Goal: Transaction & Acquisition: Purchase product/service

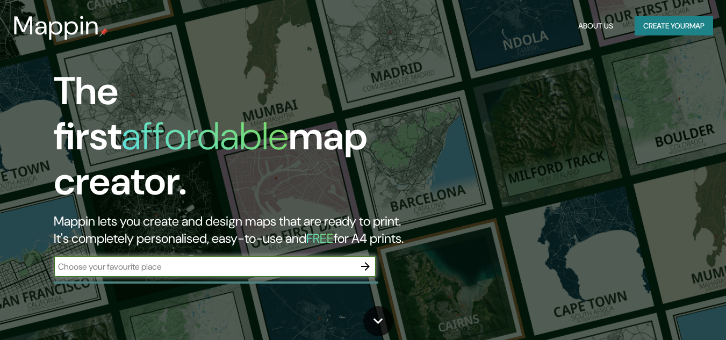
click at [152, 298] on div "The first affordable map creator. Mappin lets you create and design maps that a…" at bounding box center [363, 170] width 726 height 340
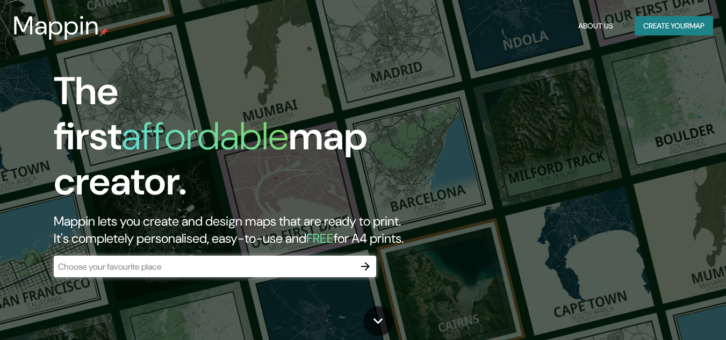
click at [170, 261] on input "text" at bounding box center [204, 267] width 301 height 12
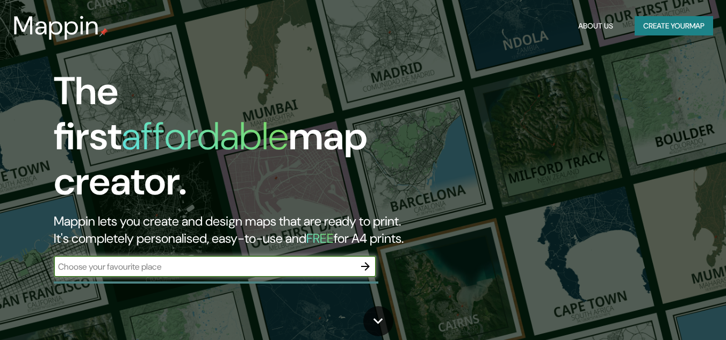
type input "puerto de veracuz"
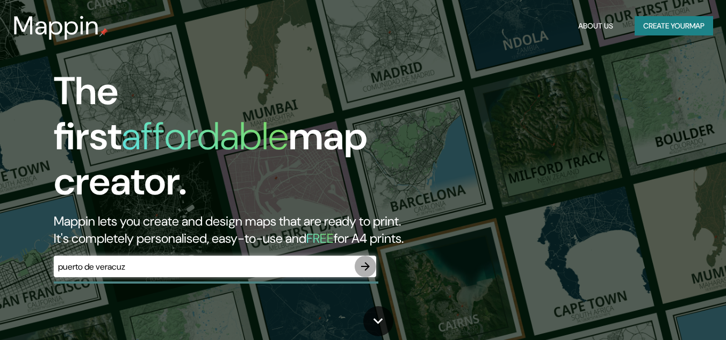
click at [372, 256] on button "button" at bounding box center [365, 266] width 21 height 21
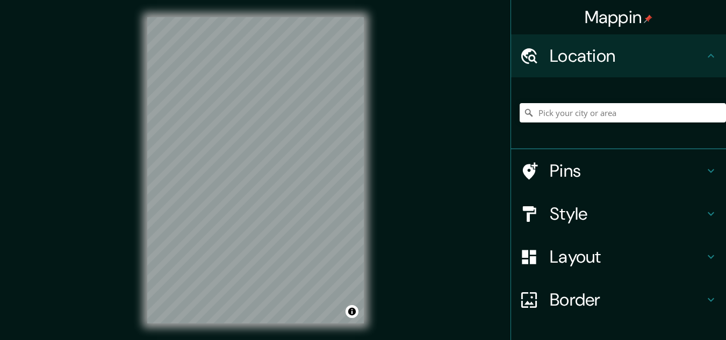
click at [409, 159] on div "Mappin Location Pins Style Layout Border Choose a border. Hint : you can make l…" at bounding box center [363, 179] width 726 height 358
click at [592, 216] on h4 "Style" at bounding box center [627, 213] width 155 height 21
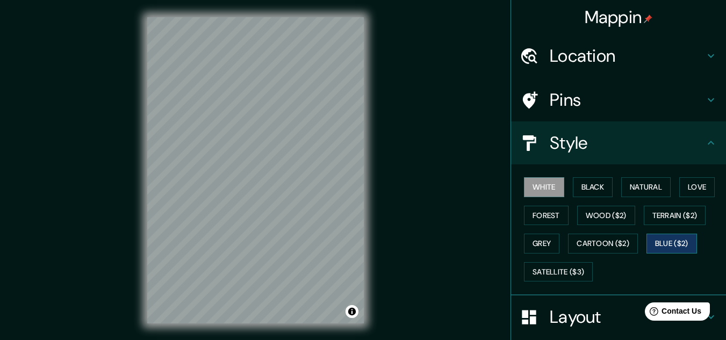
click at [678, 238] on button "Blue ($2)" at bounding box center [672, 244] width 51 height 20
click at [592, 185] on button "Black" at bounding box center [593, 187] width 40 height 20
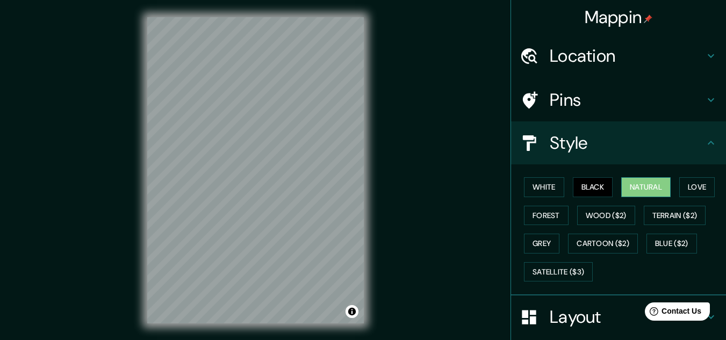
click at [652, 193] on button "Natural" at bounding box center [645, 187] width 49 height 20
click at [687, 184] on button "Love" at bounding box center [696, 187] width 35 height 20
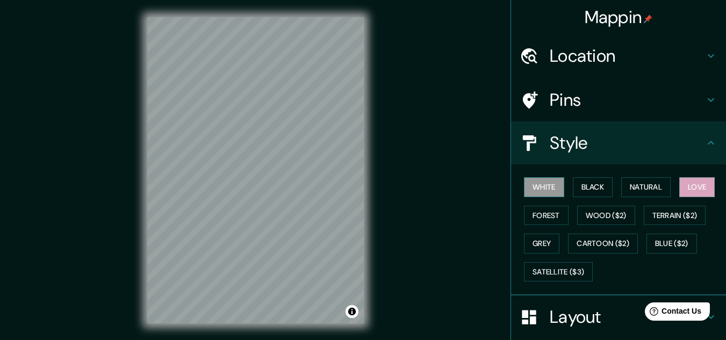
click at [544, 191] on button "White" at bounding box center [544, 187] width 40 height 20
click at [541, 240] on button "Grey" at bounding box center [541, 244] width 35 height 20
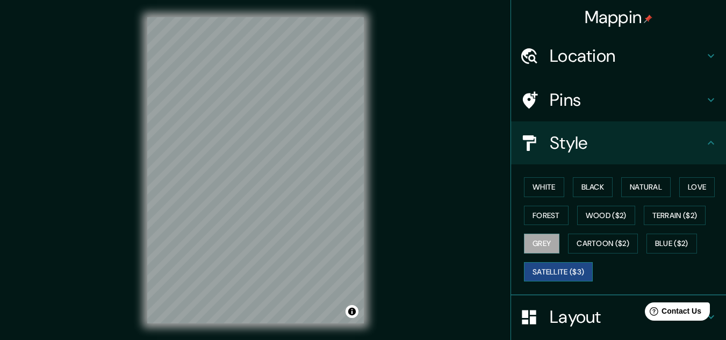
click at [547, 267] on button "Satellite ($3)" at bounding box center [558, 272] width 69 height 20
click at [537, 234] on button "Grey" at bounding box center [541, 244] width 35 height 20
click at [524, 189] on button "White" at bounding box center [544, 187] width 40 height 20
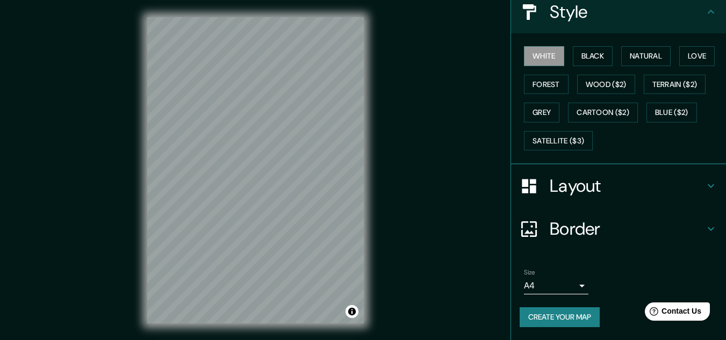
click at [578, 200] on div "Layout" at bounding box center [618, 185] width 215 height 43
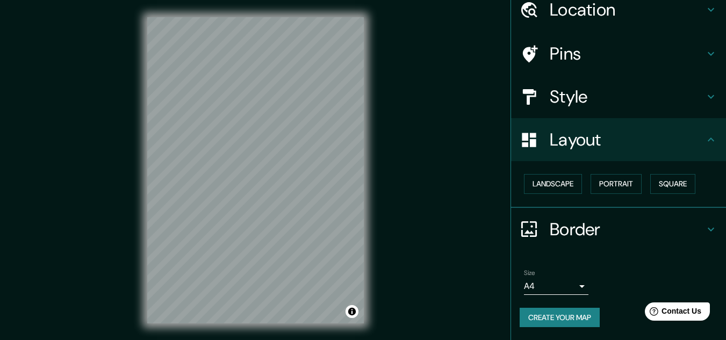
scroll to position [46, 0]
click at [662, 183] on button "Square" at bounding box center [672, 184] width 45 height 20
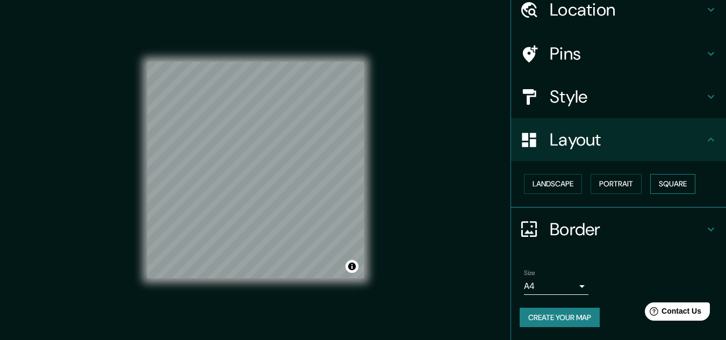
click at [662, 183] on button "Square" at bounding box center [672, 184] width 45 height 20
click at [665, 144] on h4 "Layout" at bounding box center [627, 139] width 155 height 21
click at [555, 190] on button "Landscape" at bounding box center [553, 184] width 58 height 20
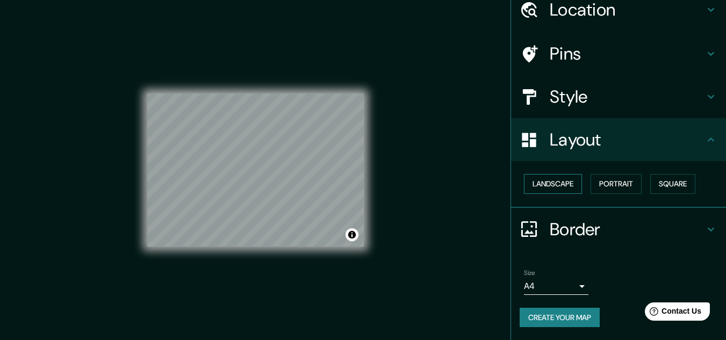
click at [555, 190] on button "Landscape" at bounding box center [553, 184] width 58 height 20
click at [616, 180] on button "Portrait" at bounding box center [616, 184] width 51 height 20
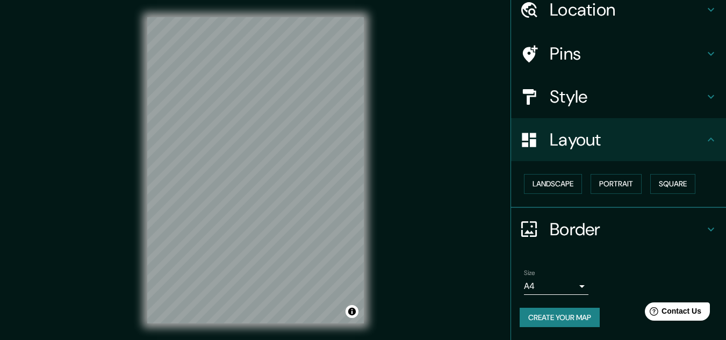
click at [666, 141] on h4 "Layout" at bounding box center [627, 139] width 155 height 21
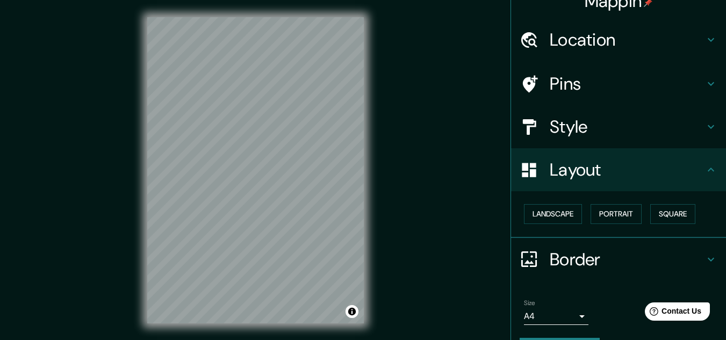
scroll to position [0, 0]
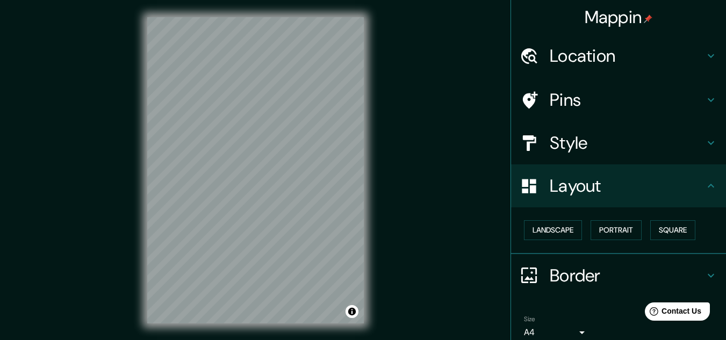
click at [635, 156] on div "Style" at bounding box center [618, 142] width 215 height 43
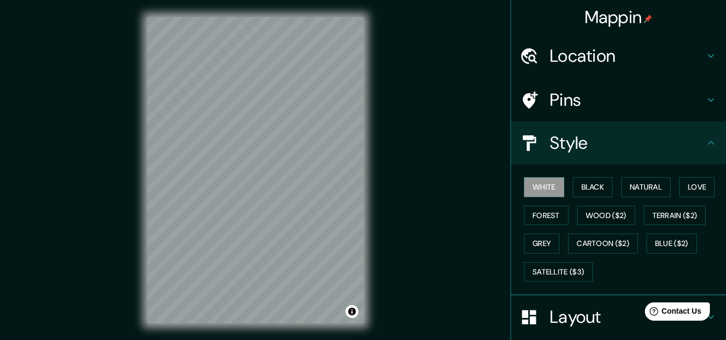
click at [594, 176] on div "White Black Natural Love Forest Wood ($2) Terrain ($2) Grey Cartoon ($2) Blue (…" at bounding box center [623, 229] width 206 height 113
click at [594, 178] on button "Black" at bounding box center [593, 187] width 40 height 20
